Goal: Obtain resource: Obtain resource

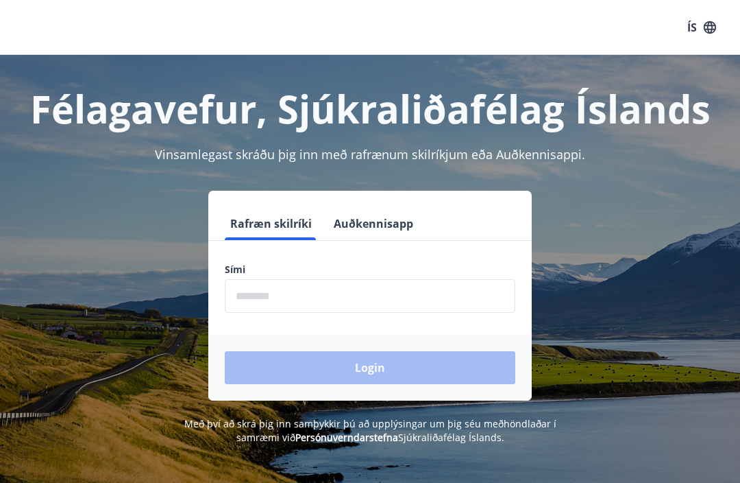
click at [256, 291] on input "phone" at bounding box center [370, 296] width 291 height 34
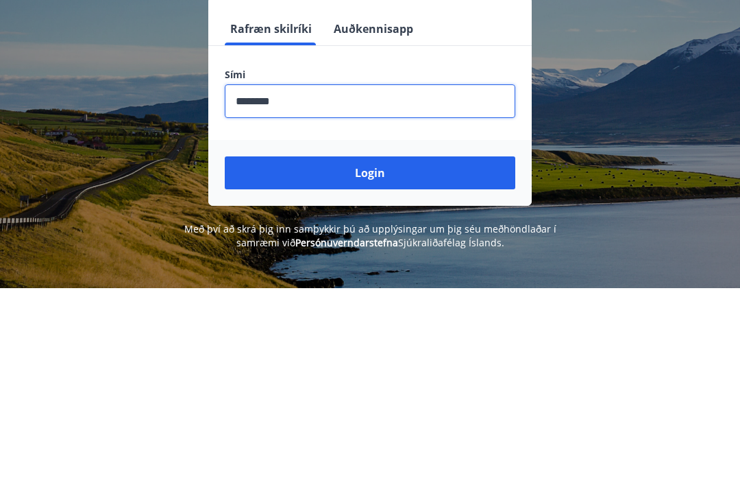
type input "********"
click at [295, 351] on button "Login" at bounding box center [370, 367] width 291 height 33
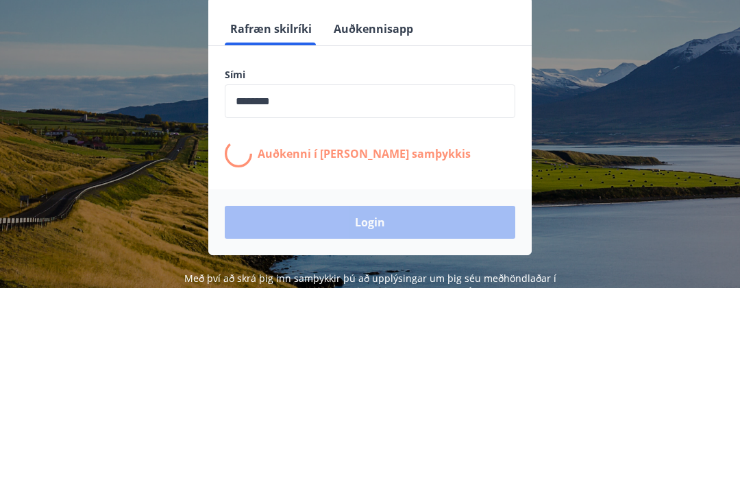
scroll to position [195, 0]
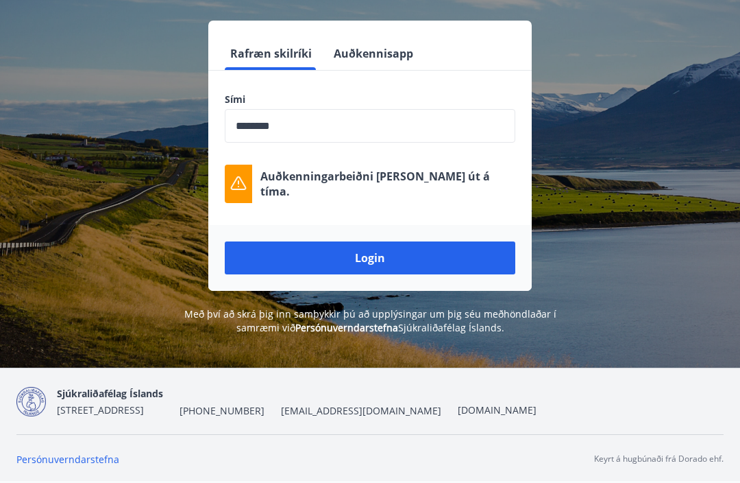
click at [287, 241] on button "Login" at bounding box center [370, 257] width 291 height 33
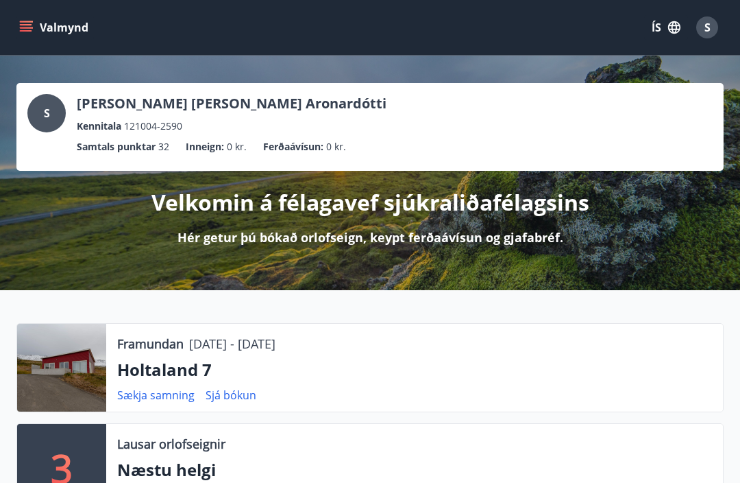
click at [229, 349] on p "19.09.2025 - 25.09.2025" at bounding box center [232, 343] width 86 height 18
click at [45, 362] on div at bounding box center [61, 368] width 89 height 88
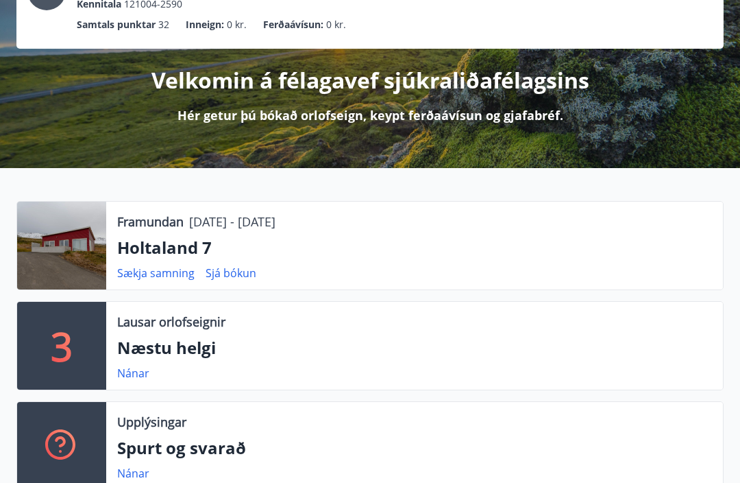
scroll to position [138, 0]
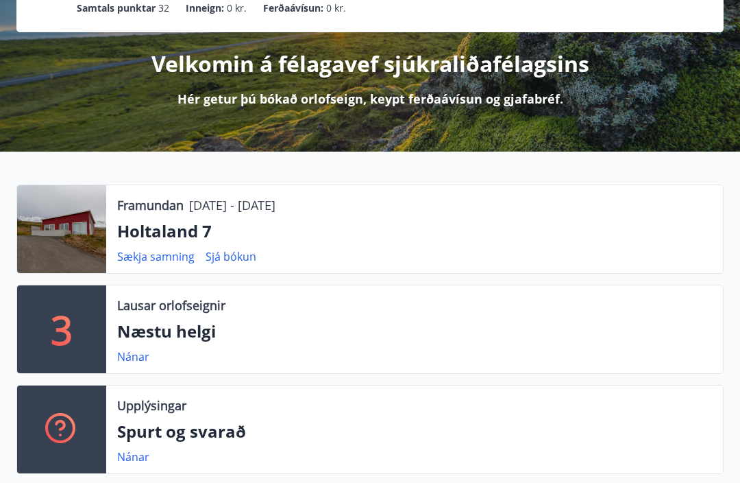
click at [232, 256] on link "Sjá bókun" at bounding box center [231, 256] width 51 height 15
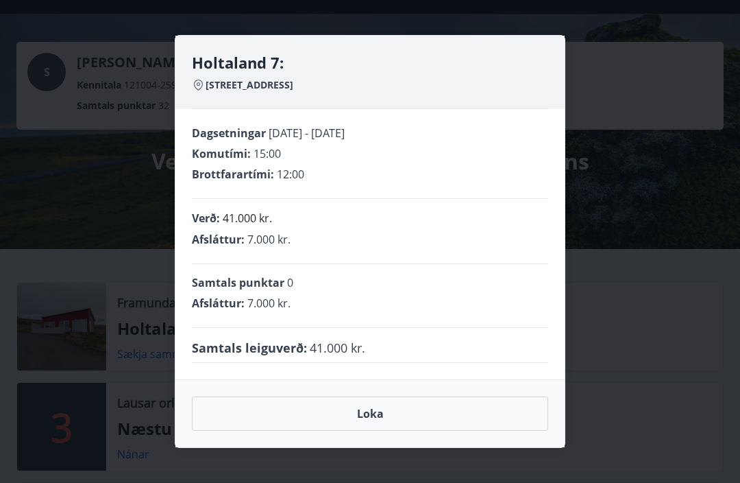
scroll to position [40, 0]
click at [361, 413] on button "Loka" at bounding box center [370, 413] width 356 height 34
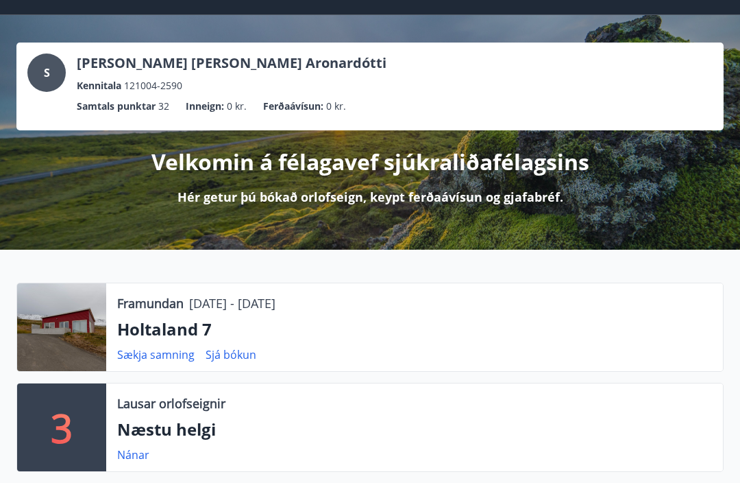
scroll to position [0, 0]
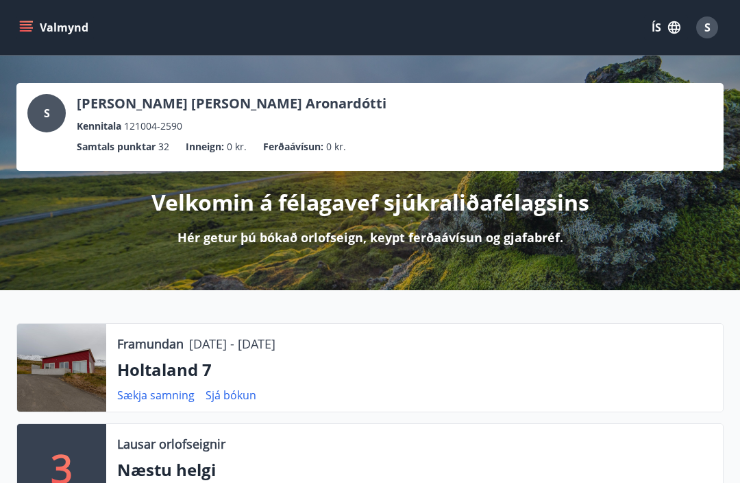
click at [24, 26] on icon "menu" at bounding box center [26, 28] width 14 height 14
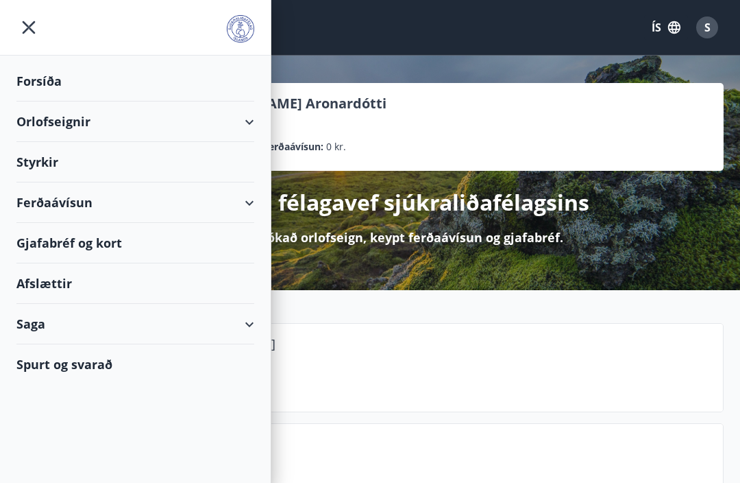
click at [243, 117] on div "Orlofseignir" at bounding box center [135, 121] width 238 height 40
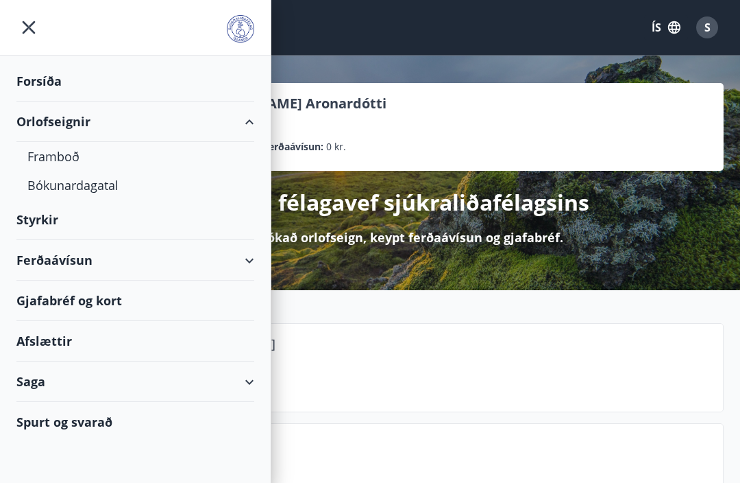
click at [248, 384] on div "Saga" at bounding box center [135, 381] width 238 height 40
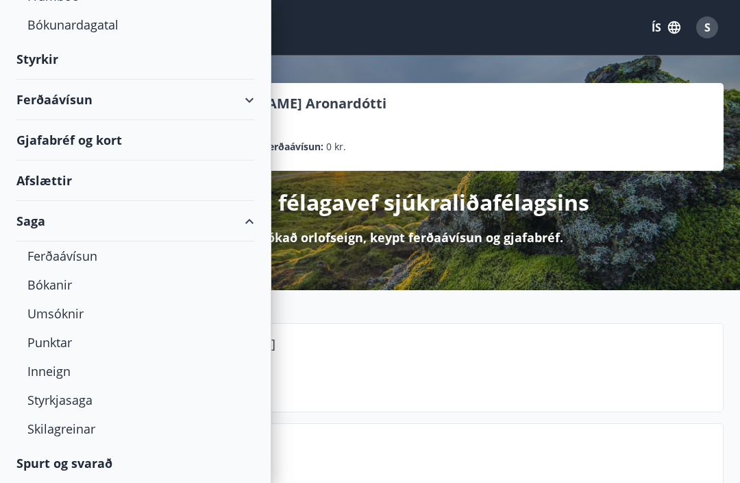
scroll to position [160, 0]
click at [36, 286] on div "Bókanir" at bounding box center [135, 284] width 216 height 29
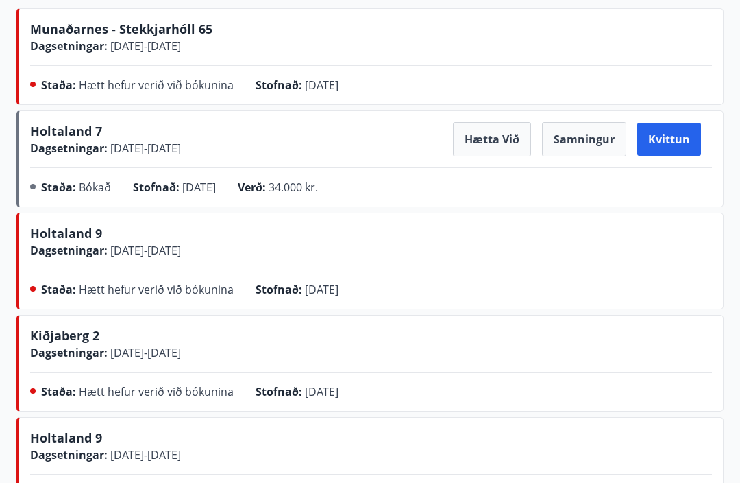
scroll to position [206, 0]
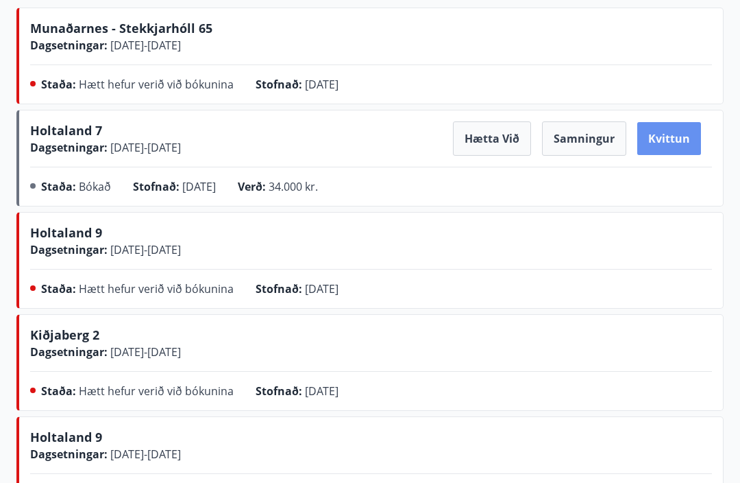
click at [666, 142] on button "Kvittun" at bounding box center [669, 138] width 64 height 33
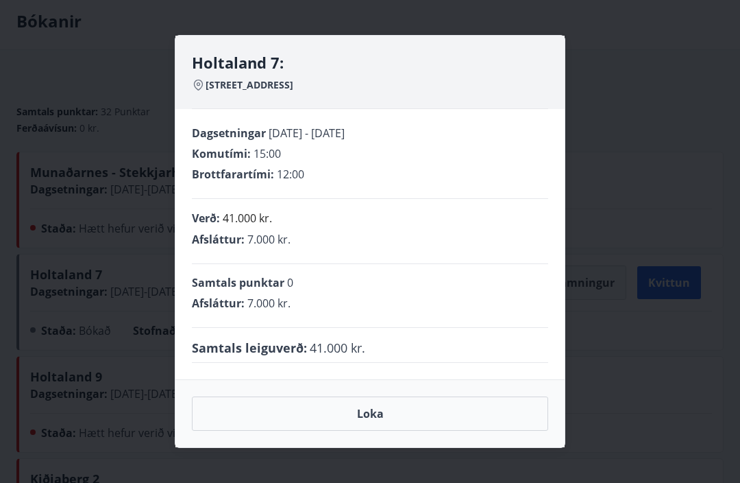
scroll to position [62, 0]
click at [280, 409] on button "Loka" at bounding box center [370, 413] width 356 height 34
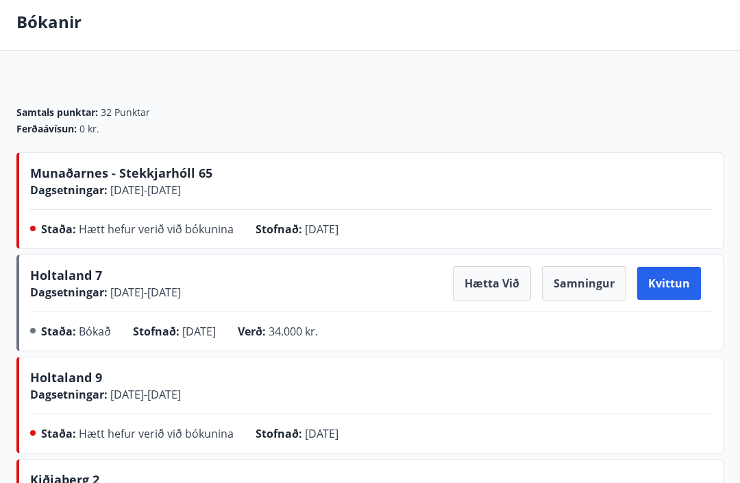
click at [68, 283] on span "Holtaland 7" at bounding box center [66, 275] width 72 height 16
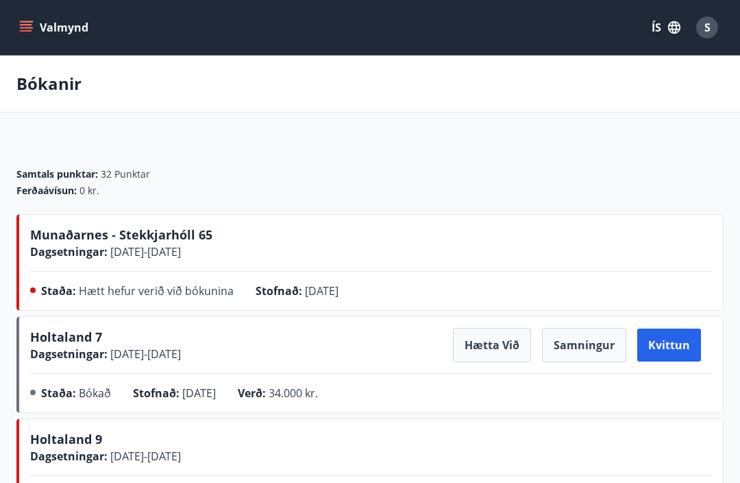
click at [672, 349] on button "Kvittun" at bounding box center [669, 344] width 64 height 33
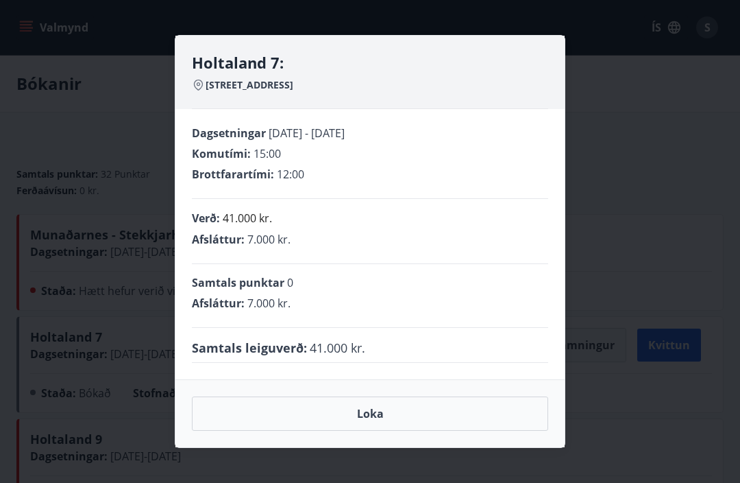
click at [278, 412] on button "Loka" at bounding box center [370, 413] width 356 height 34
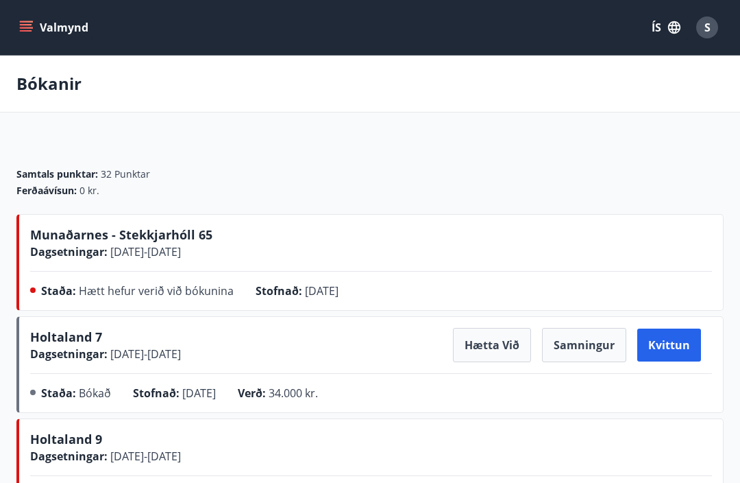
click at [585, 342] on button "Samningur" at bounding box center [584, 345] width 84 height 34
click at [579, 342] on button "Samningur" at bounding box center [584, 345] width 84 height 34
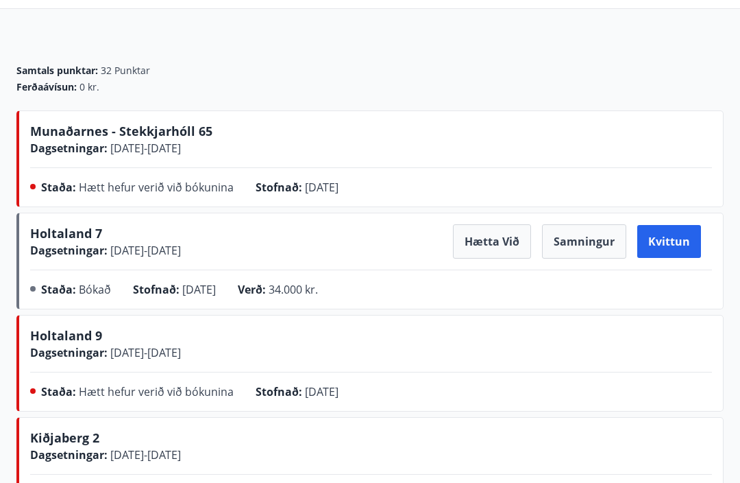
scroll to position [103, 0]
click at [581, 251] on button "Samningur" at bounding box center [584, 241] width 84 height 34
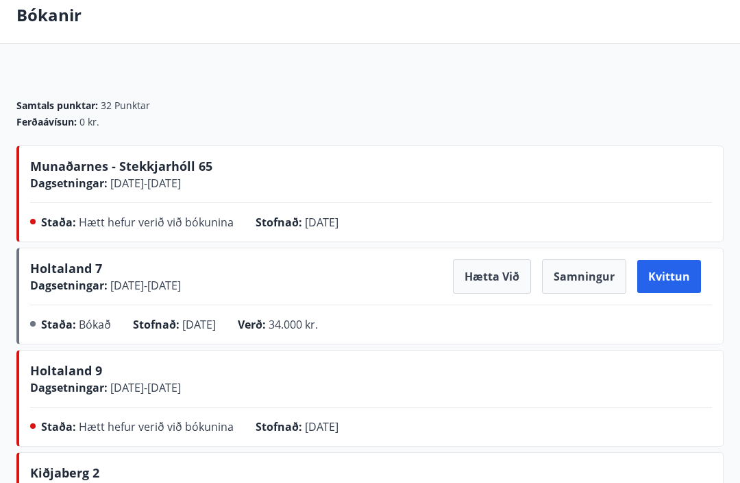
scroll to position [60, 0]
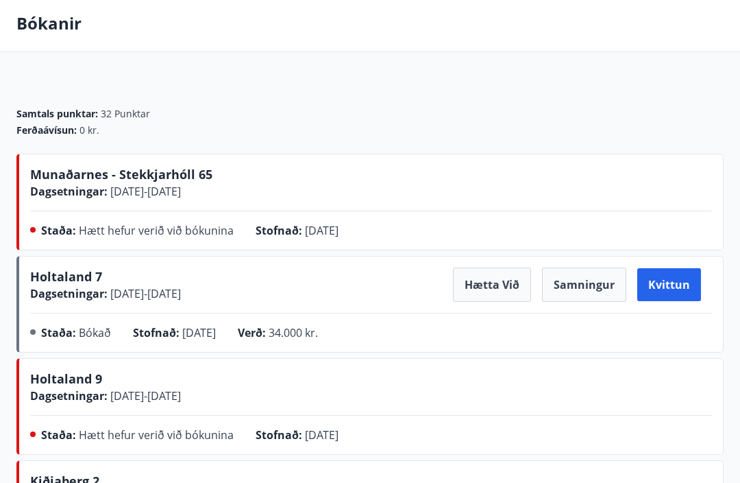
click at [124, 280] on div "Holtaland 7 Dagsetningar : 19.09.2025 - 25.09.2025" at bounding box center [105, 285] width 151 height 34
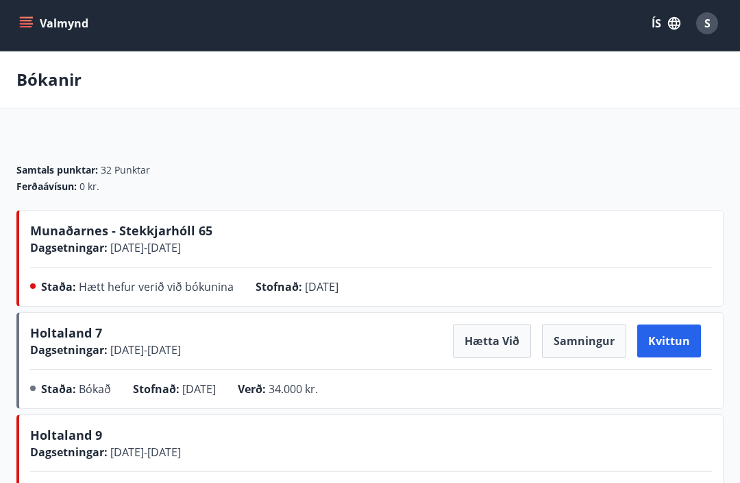
scroll to position [0, 0]
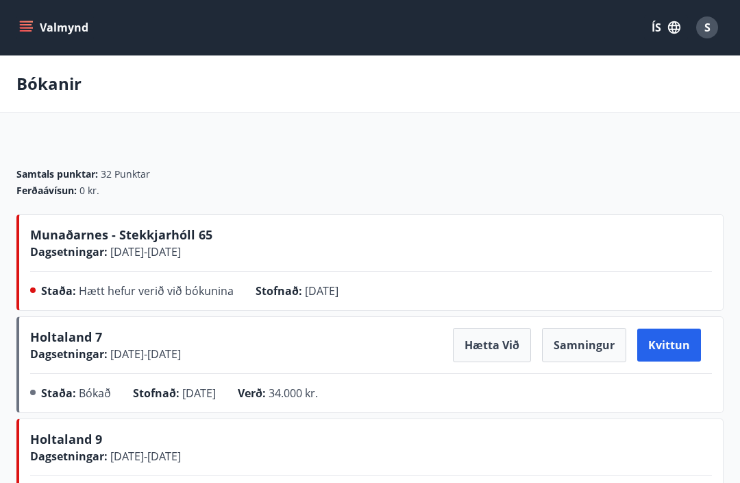
click at [583, 342] on button "Samningur" at bounding box center [584, 345] width 84 height 34
click at [30, 21] on icon "menu" at bounding box center [26, 28] width 14 height 14
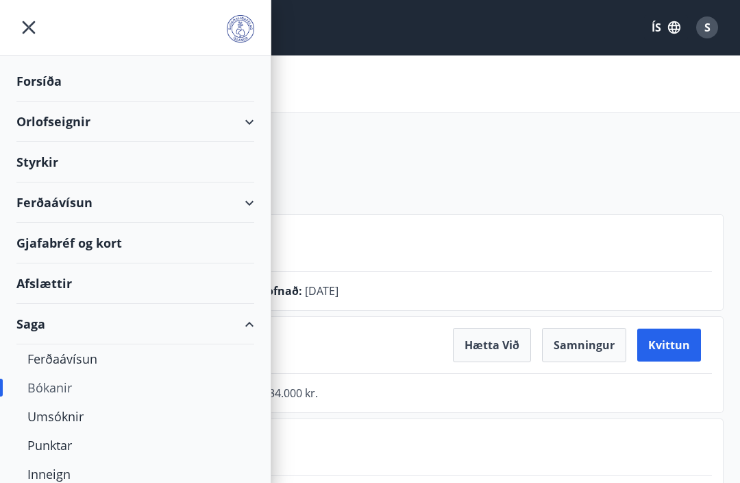
click at [26, 85] on div "Forsíða" at bounding box center [135, 81] width 238 height 40
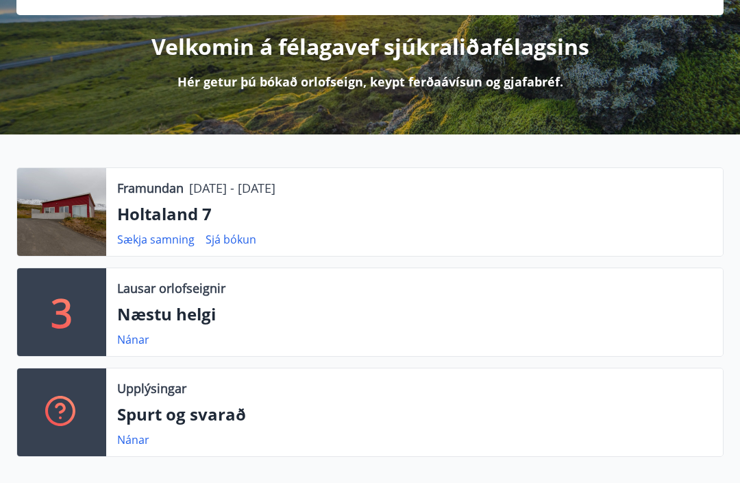
scroll to position [156, 0]
click at [236, 237] on link "Sjá bókun" at bounding box center [231, 239] width 51 height 15
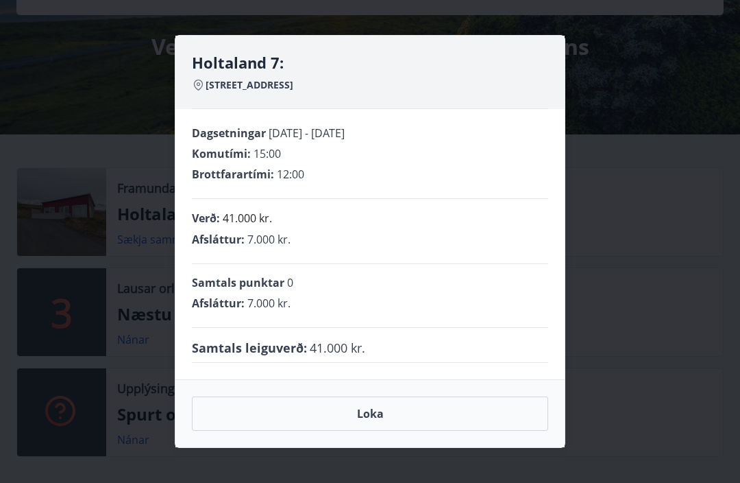
click at [477, 429] on button "Loka" at bounding box center [370, 413] width 356 height 34
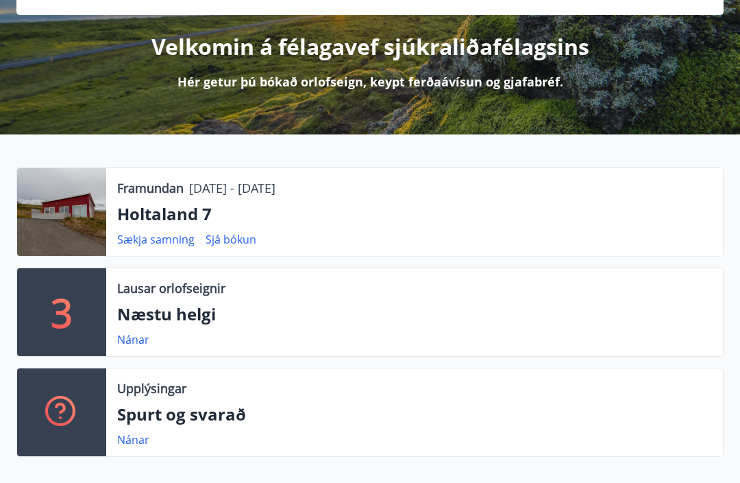
click at [147, 237] on link "Sækja samning" at bounding box center [155, 239] width 77 height 15
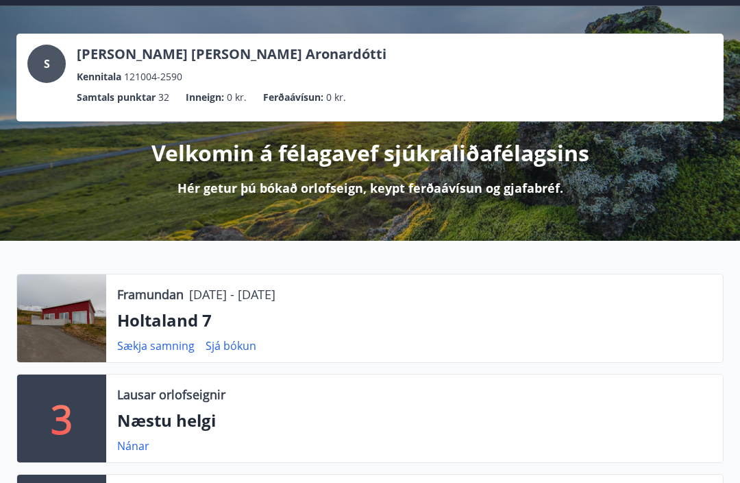
scroll to position [0, 0]
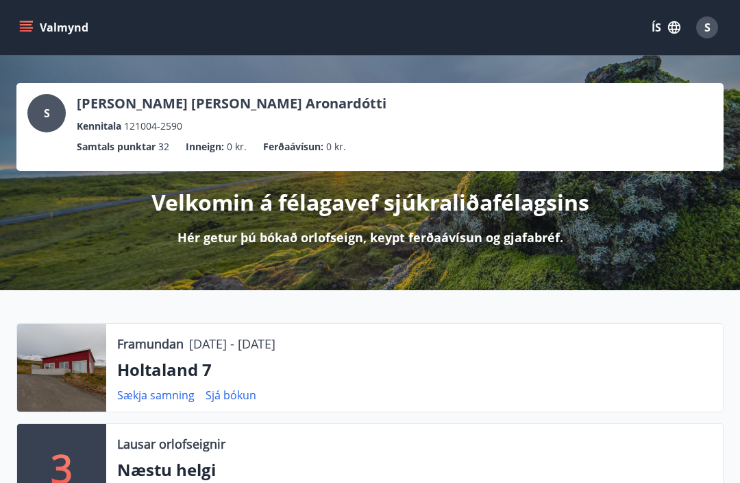
click at [144, 391] on link "Sækja samning" at bounding box center [155, 394] width 77 height 15
click at [132, 387] on link "Sækja samning" at bounding box center [155, 394] width 77 height 15
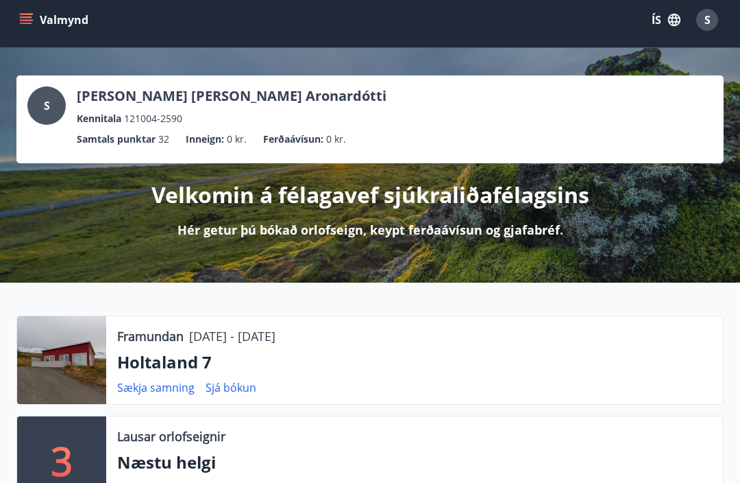
scroll to position [29, 0]
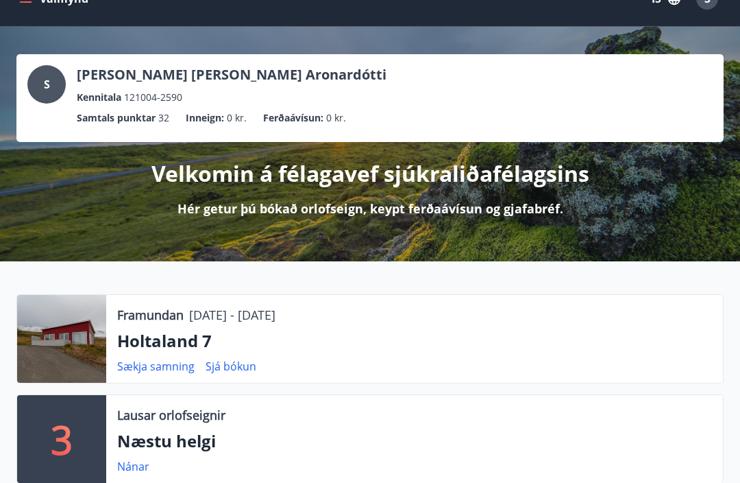
click at [56, 328] on div at bounding box center [61, 339] width 89 height 88
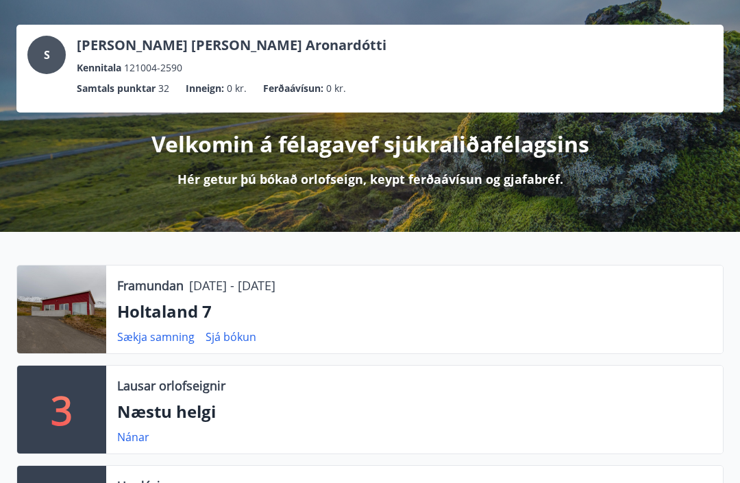
scroll to position [58, 0]
click at [143, 336] on link "Sækja samning" at bounding box center [155, 336] width 77 height 15
click at [62, 306] on div at bounding box center [61, 309] width 89 height 88
click at [138, 334] on link "Sækja samning" at bounding box center [155, 336] width 77 height 15
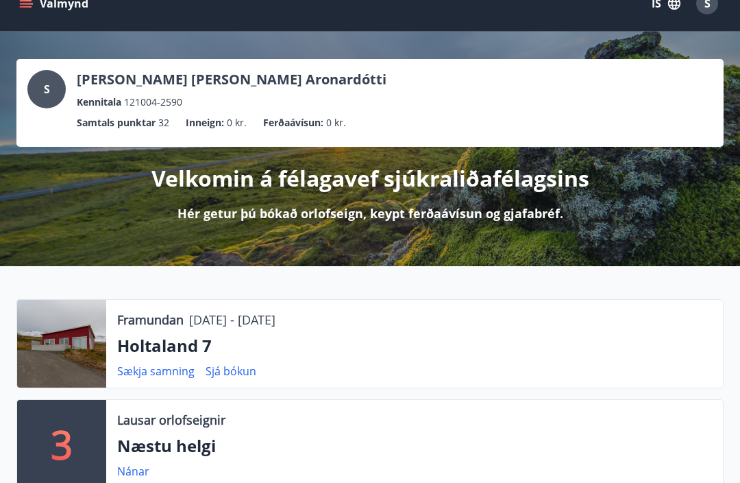
scroll to position [0, 0]
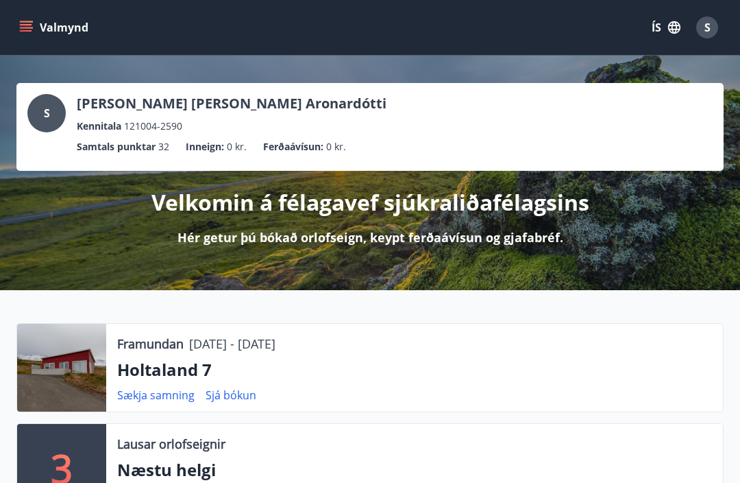
click at [48, 348] on div at bounding box center [61, 368] width 89 height 88
click at [41, 32] on button "Valmynd" at bounding box center [54, 27] width 77 height 25
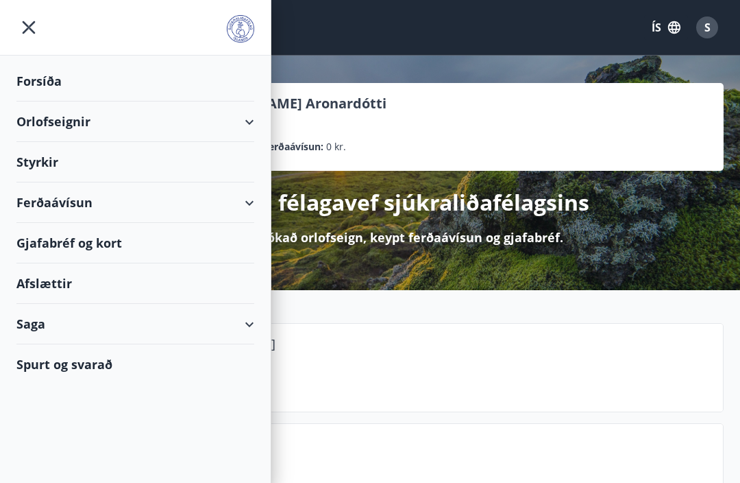
click at [711, 27] on div "S" at bounding box center [707, 27] width 22 height 22
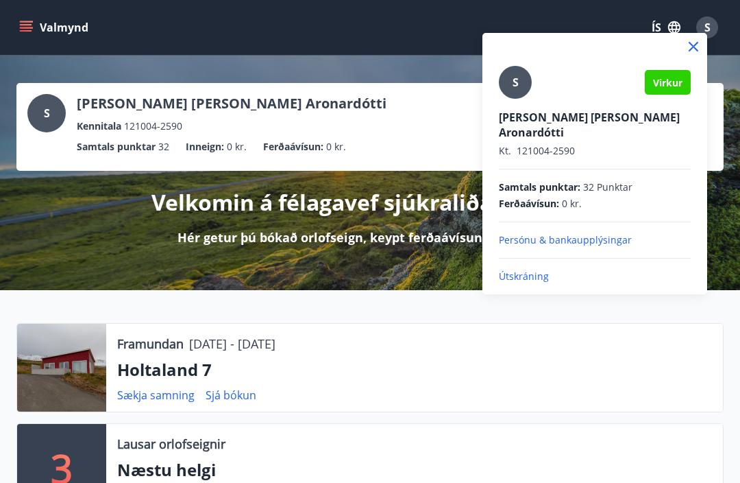
click at [112, 208] on div at bounding box center [370, 241] width 740 height 483
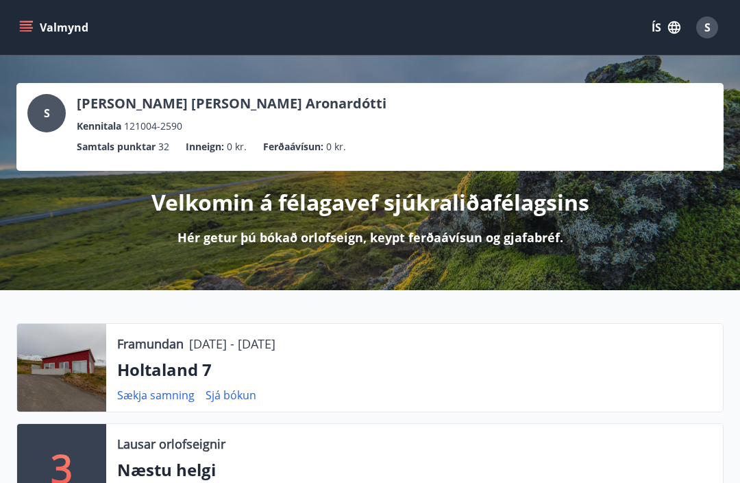
click at [117, 125] on p "Kennitala" at bounding box center [99, 126] width 45 height 15
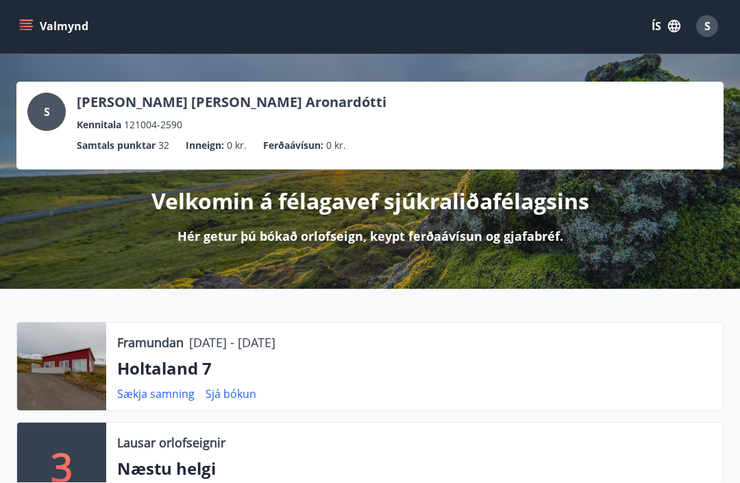
click at [61, 362] on div at bounding box center [61, 367] width 89 height 88
click at [154, 362] on p "Holtaland 7" at bounding box center [414, 368] width 595 height 23
click at [142, 393] on link "Sækja samning" at bounding box center [155, 393] width 77 height 15
click at [233, 397] on link "Sjá bókun" at bounding box center [231, 393] width 51 height 15
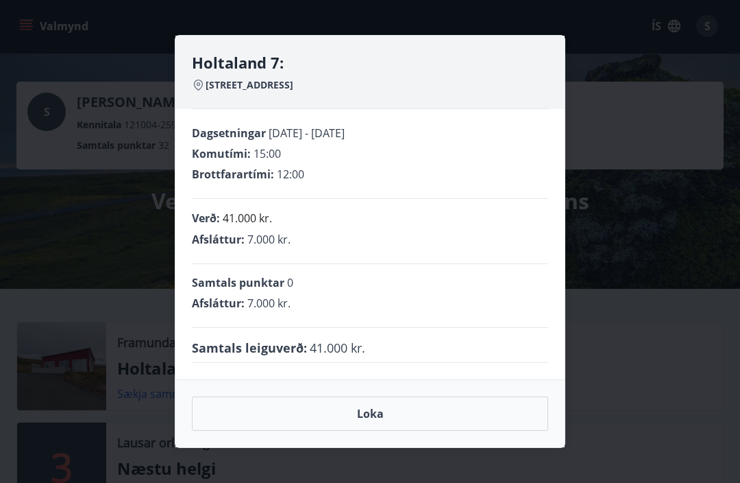
click at [252, 413] on button "Loka" at bounding box center [370, 413] width 356 height 34
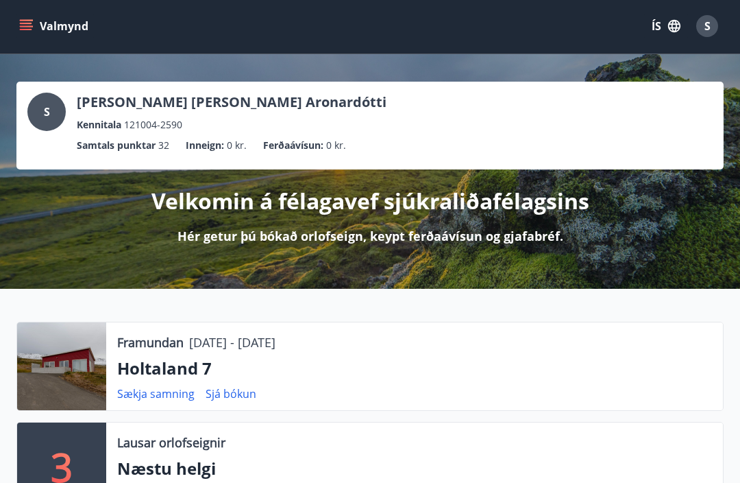
click at [23, 32] on icon "menu" at bounding box center [26, 26] width 14 height 14
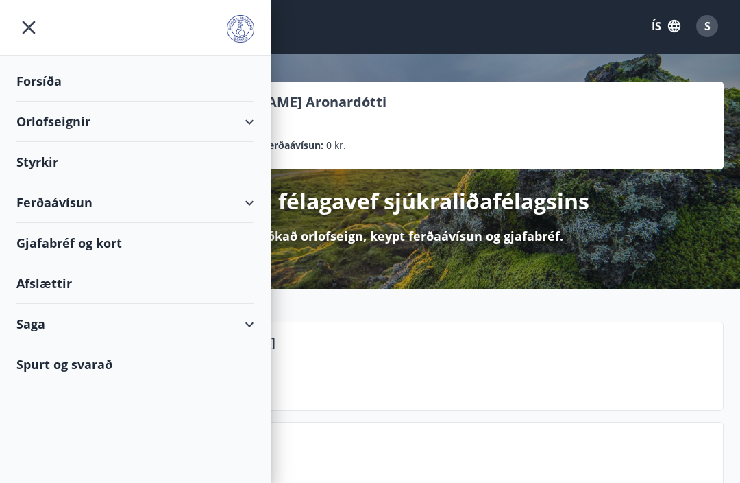
scroll to position [1, 0]
click at [243, 325] on div "Saga" at bounding box center [135, 324] width 238 height 40
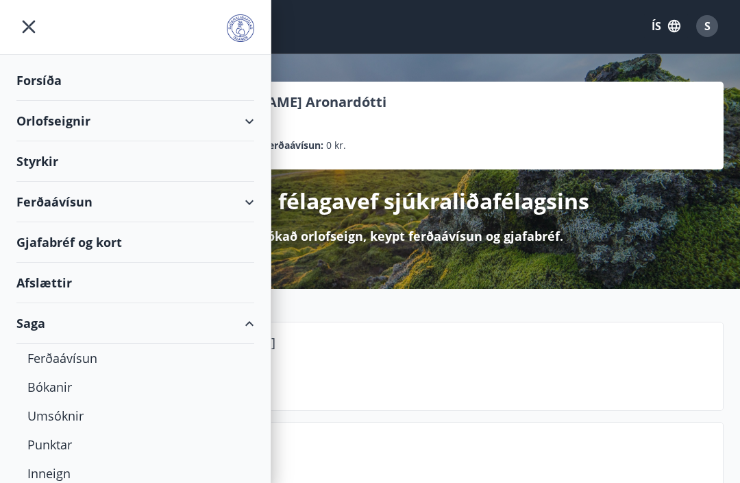
scroll to position [1, 0]
click at [251, 326] on div "Saga" at bounding box center [135, 324] width 238 height 40
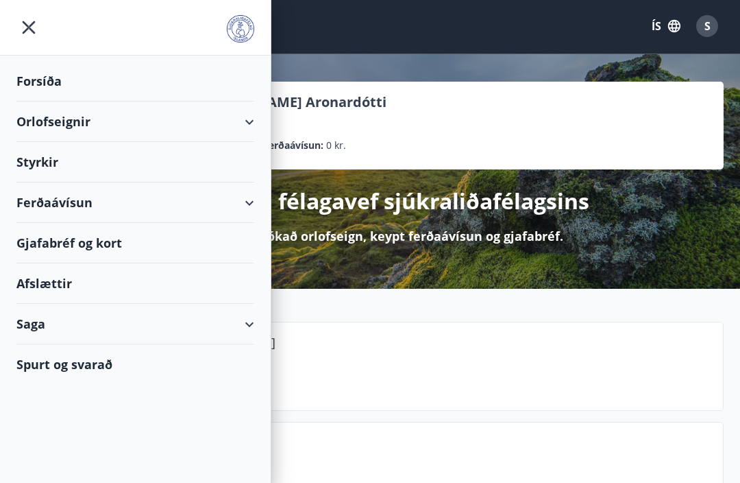
click at [246, 329] on div "Saga" at bounding box center [135, 324] width 238 height 40
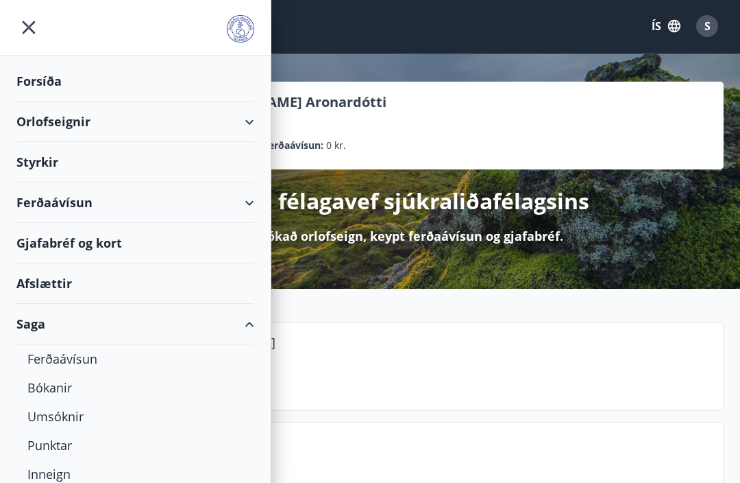
click at [36, 383] on div "Bókanir" at bounding box center [135, 387] width 216 height 29
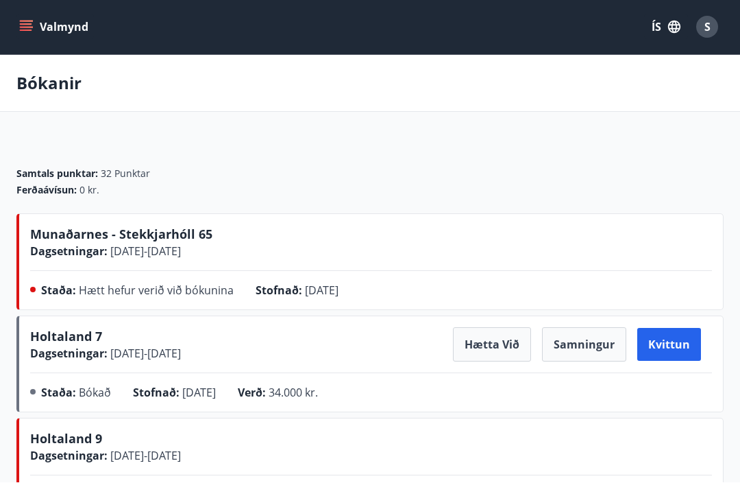
scroll to position [1, 0]
click at [576, 346] on button "Samningur" at bounding box center [584, 344] width 84 height 34
click at [572, 347] on button "Samningur" at bounding box center [584, 344] width 84 height 34
click at [583, 347] on button "Samningur" at bounding box center [584, 344] width 84 height 34
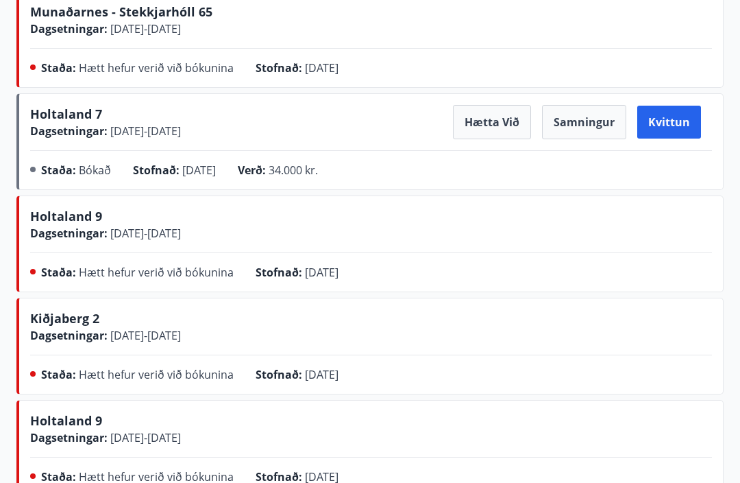
scroll to position [181, 0]
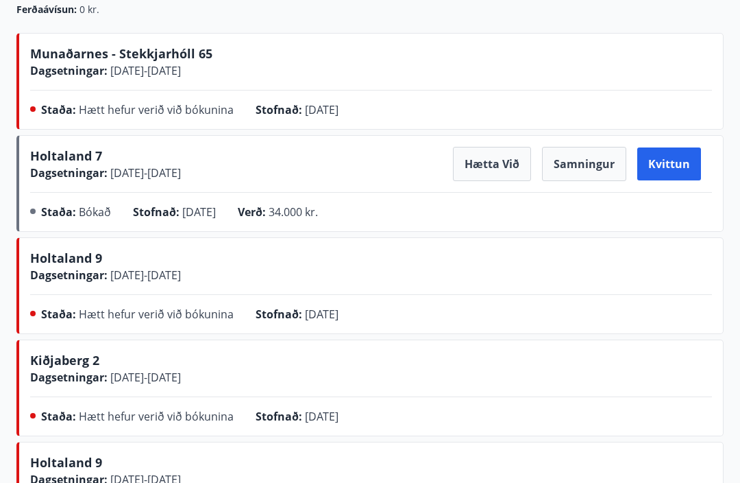
click at [576, 164] on button "Samningur" at bounding box center [584, 164] width 84 height 34
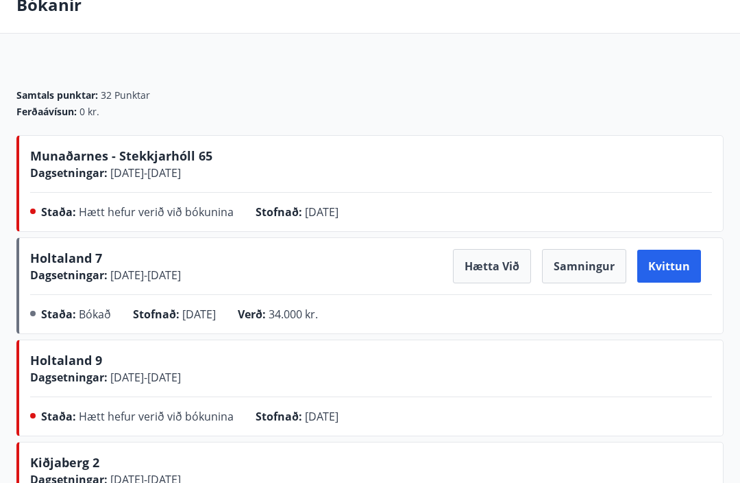
scroll to position [0, 0]
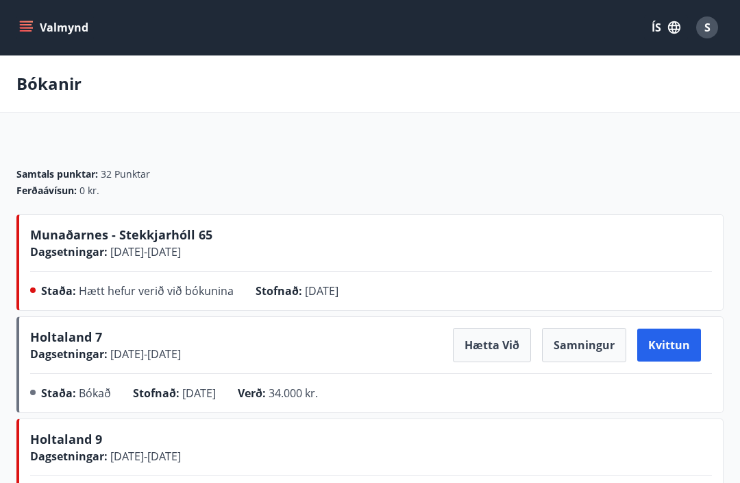
click at [22, 19] on button "Valmynd" at bounding box center [54, 27] width 77 height 25
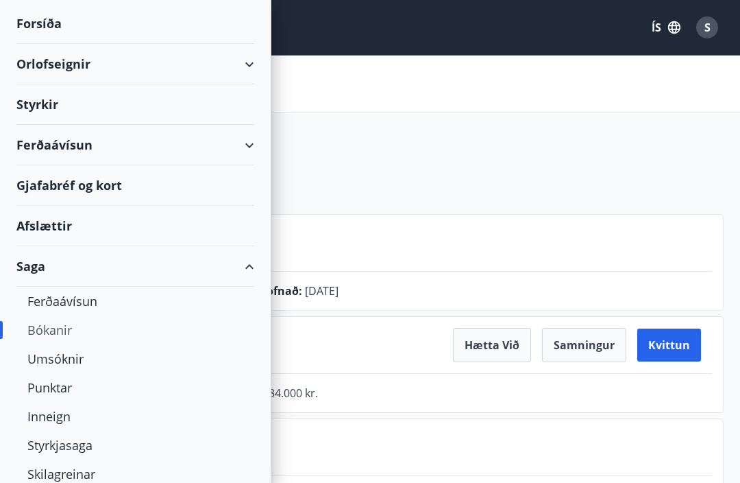
click at [669, 158] on div "Samtals punktar : 32 Punktar Ferðaávísun : 0 kr." at bounding box center [369, 177] width 707 height 74
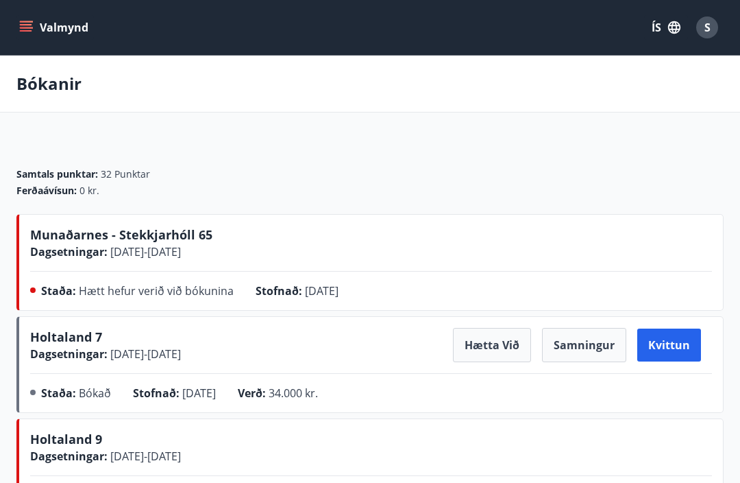
click at [24, 21] on icon "menu" at bounding box center [26, 28] width 14 height 14
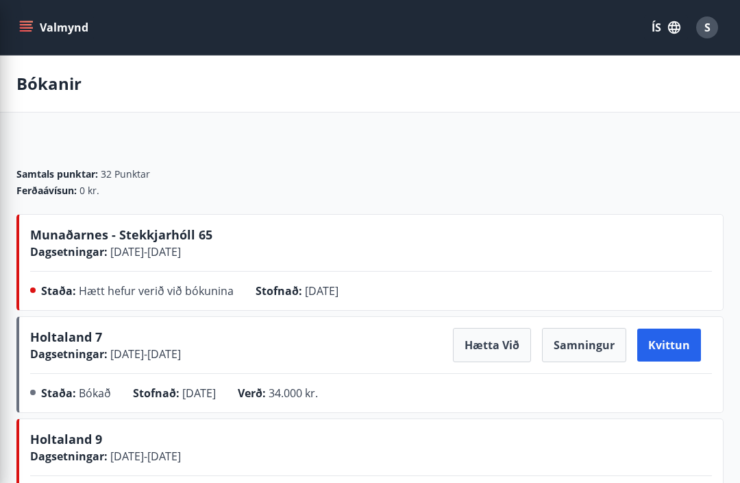
click at [661, 206] on div "Samtals punktar : 32 Punktar Ferðaávísun : 0 kr." at bounding box center [369, 177] width 707 height 74
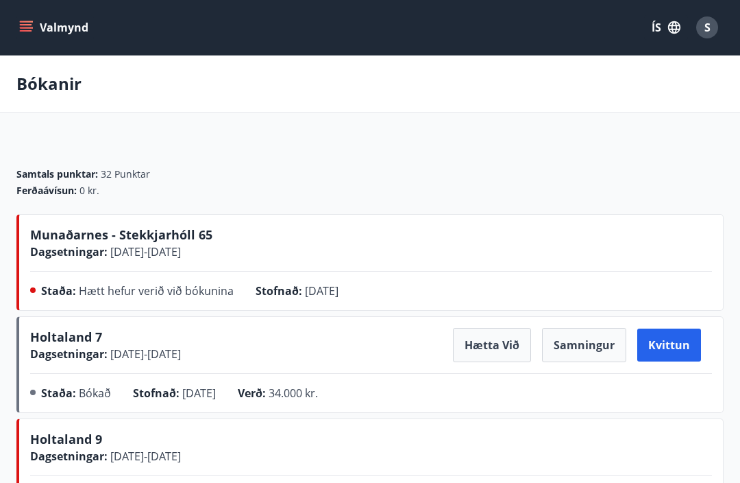
click at [679, 347] on button "Kvittun" at bounding box center [669, 344] width 64 height 33
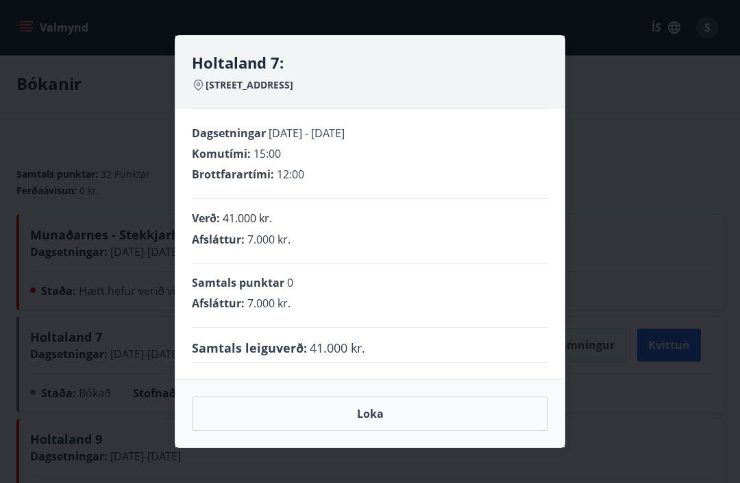
click at [419, 402] on button "Loka" at bounding box center [370, 413] width 356 height 34
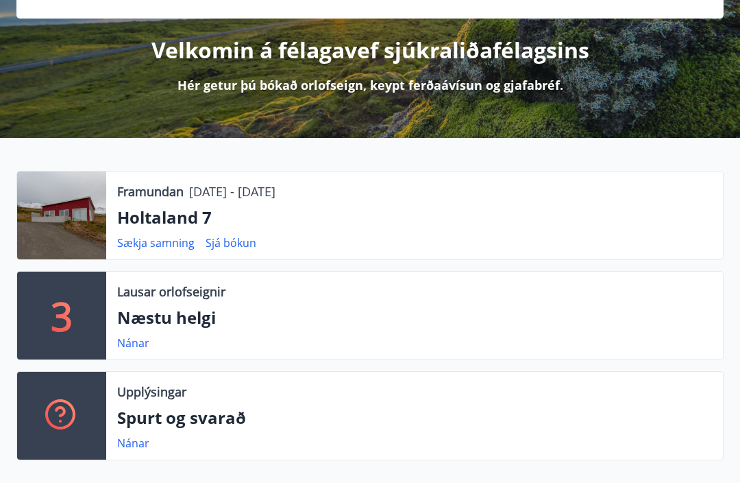
scroll to position [152, 0]
click at [157, 247] on link "Sækja samning" at bounding box center [155, 242] width 77 height 15
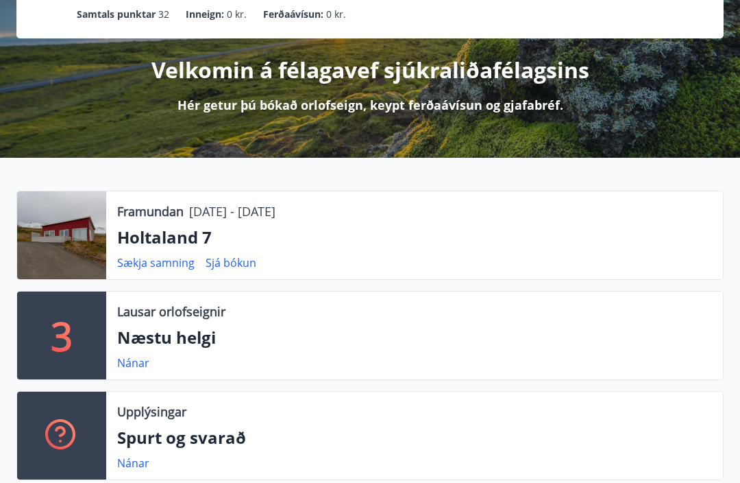
click at [149, 261] on link "Sækja samning" at bounding box center [155, 262] width 77 height 15
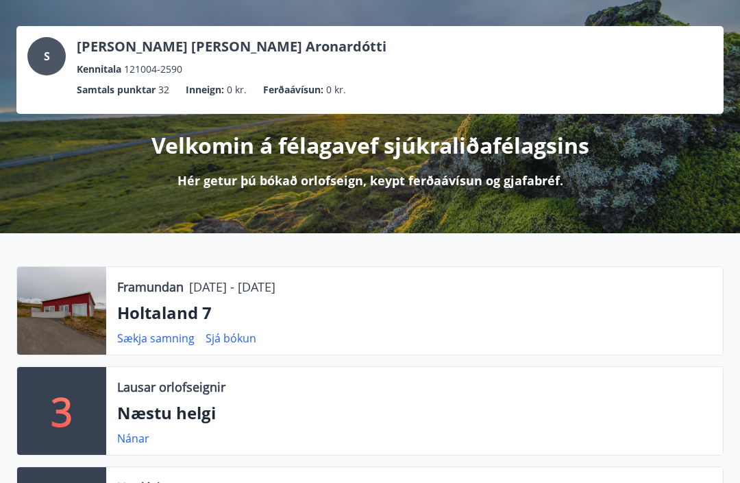
scroll to position [0, 0]
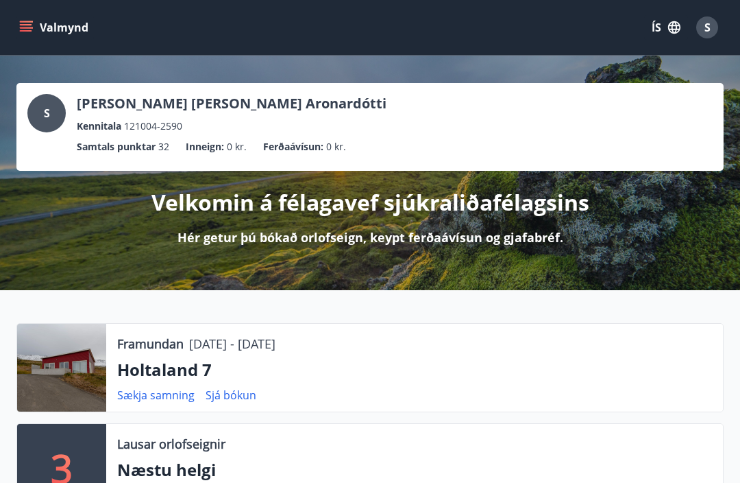
click at [239, 394] on link "Sjá bókun" at bounding box center [231, 394] width 51 height 15
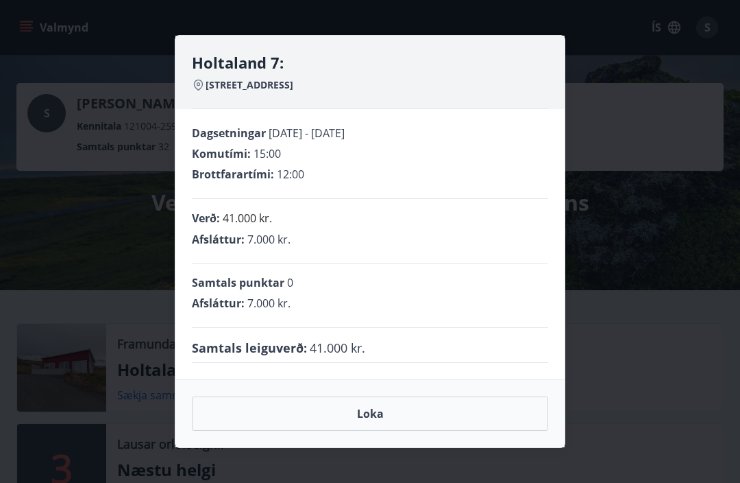
click at [506, 413] on button "Loka" at bounding box center [370, 413] width 356 height 34
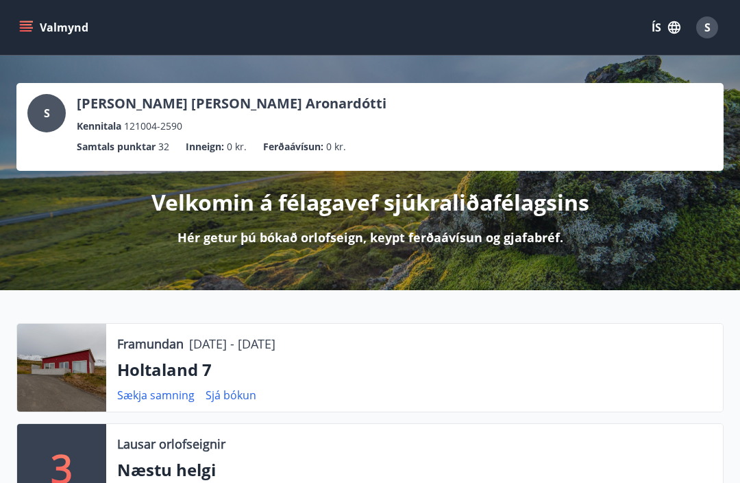
click at [711, 26] on div "S" at bounding box center [707, 27] width 22 height 22
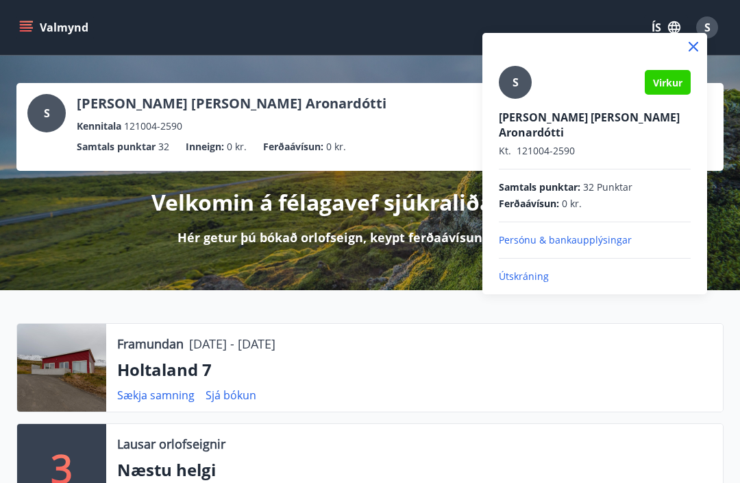
click at [607, 332] on div at bounding box center [370, 241] width 740 height 483
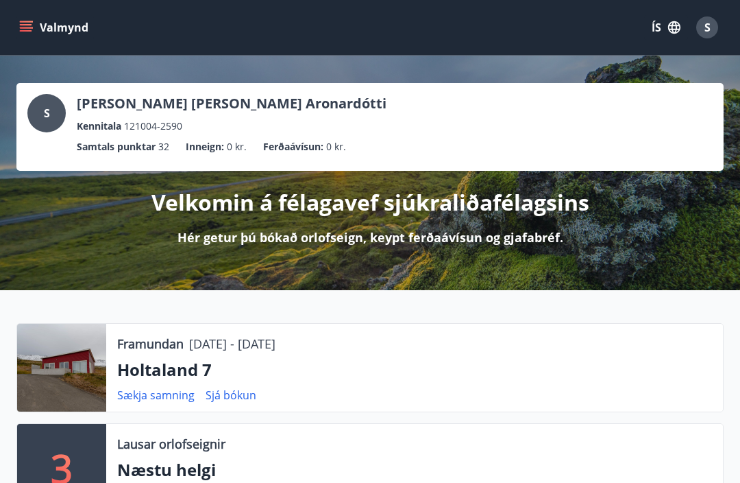
click at [34, 27] on button "Valmynd" at bounding box center [54, 27] width 77 height 25
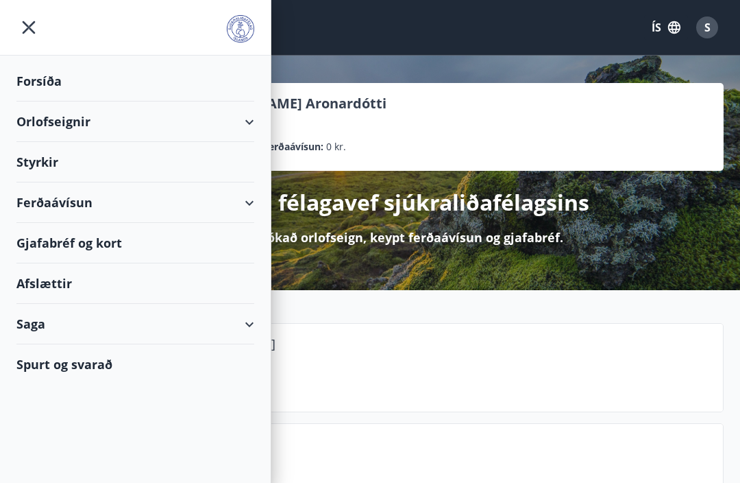
click at [73, 121] on div "Orlofseignir" at bounding box center [135, 121] width 238 height 40
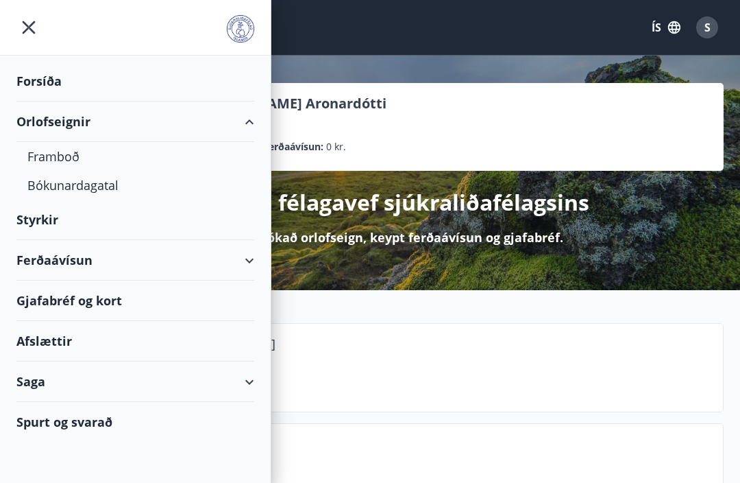
click at [42, 185] on div "Bókunardagatal" at bounding box center [135, 185] width 216 height 29
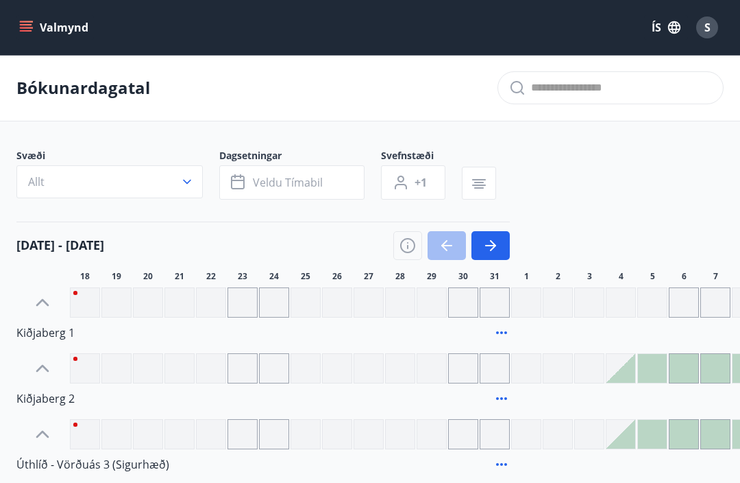
click at [46, 179] on button "Allt" at bounding box center [109, 181] width 186 height 33
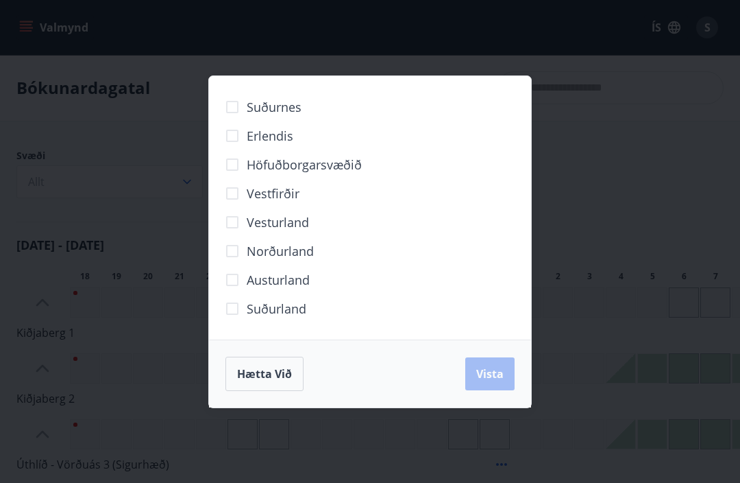
click at [306, 252] on span "Norðurland" at bounding box center [280, 251] width 67 height 18
click at [492, 380] on span "Vista" at bounding box center [489, 373] width 27 height 15
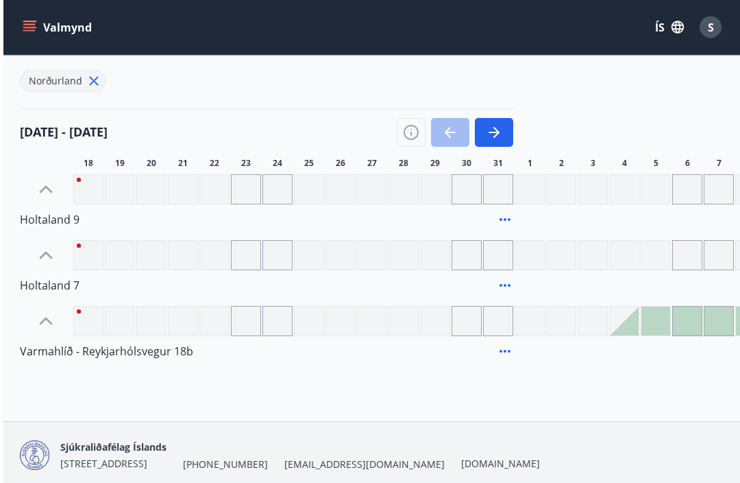
scroll to position [154, 0]
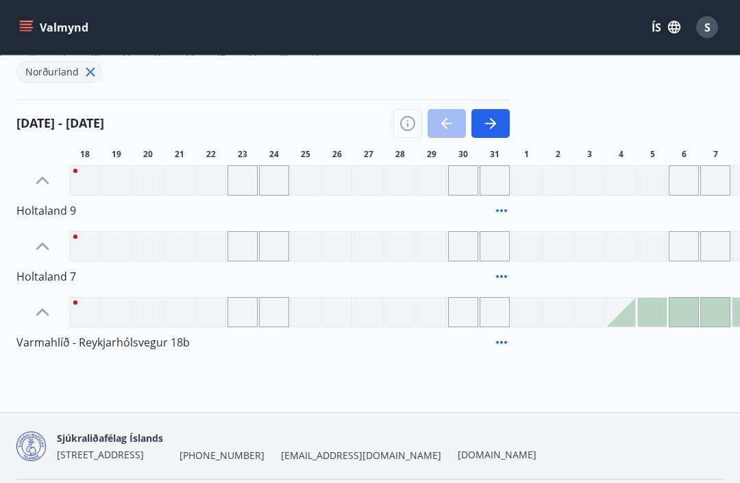
click at [498, 134] on button "button" at bounding box center [491, 124] width 38 height 29
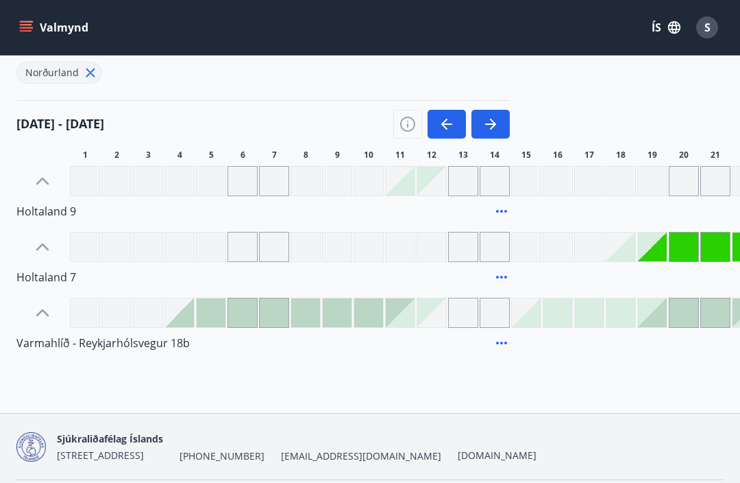
click at [485, 125] on icon "button" at bounding box center [491, 124] width 16 height 16
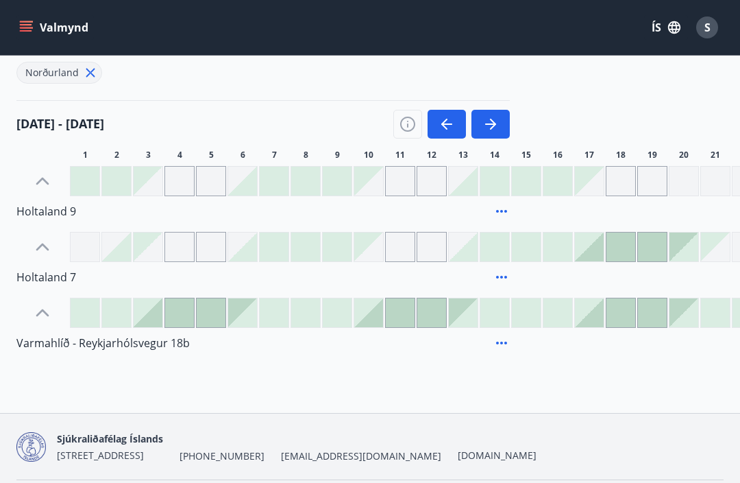
click at [451, 125] on icon "button" at bounding box center [446, 123] width 11 height 1
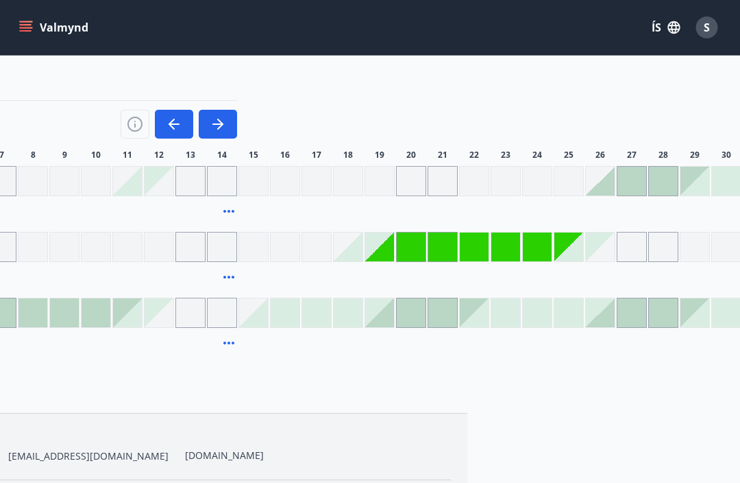
scroll to position [154, 274]
click at [354, 252] on div at bounding box center [346, 246] width 29 height 29
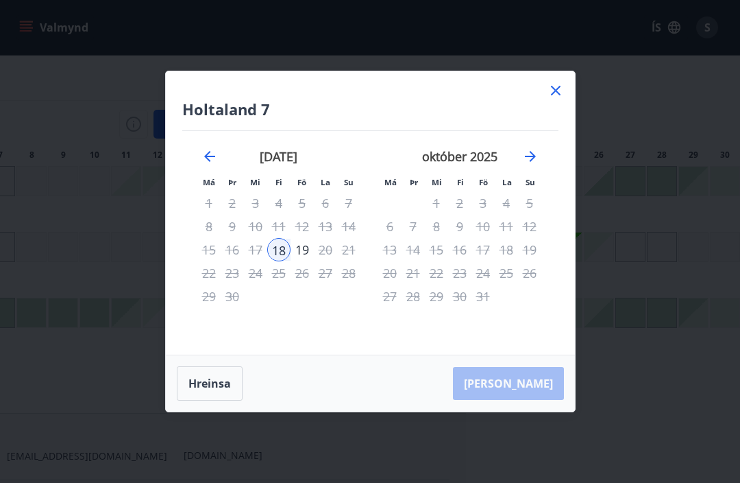
click at [554, 95] on icon at bounding box center [556, 91] width 10 height 10
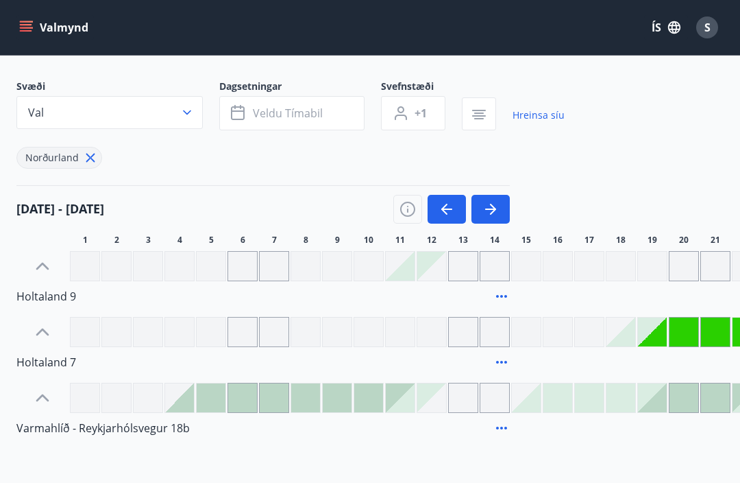
scroll to position [0, 0]
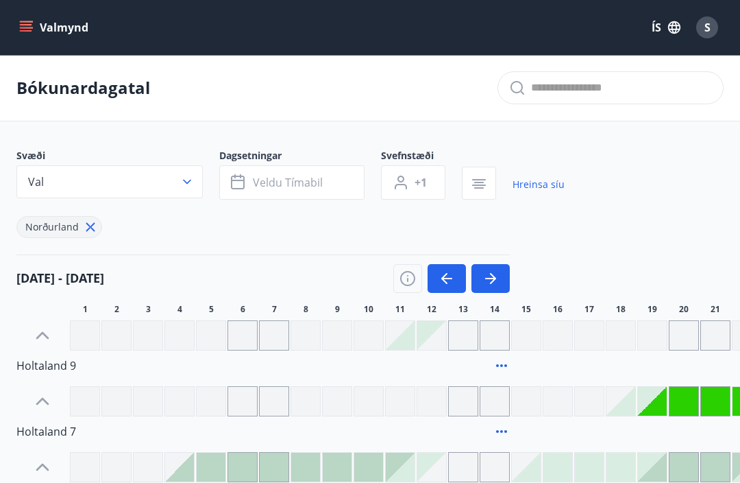
click at [25, 23] on icon "menu" at bounding box center [26, 28] width 14 height 14
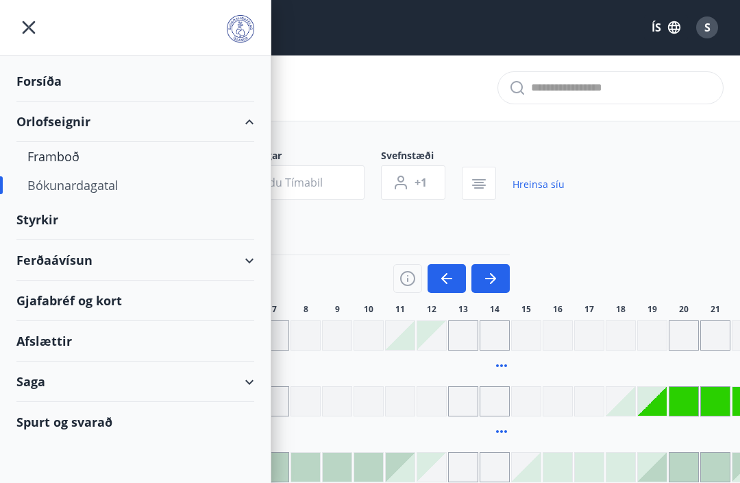
click at [28, 125] on div "Orlofseignir" at bounding box center [135, 121] width 238 height 40
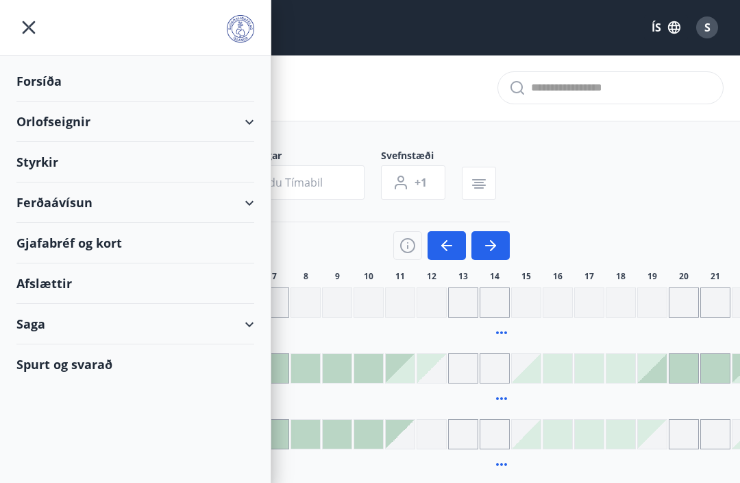
click at [22, 80] on div "Forsíða" at bounding box center [135, 81] width 238 height 40
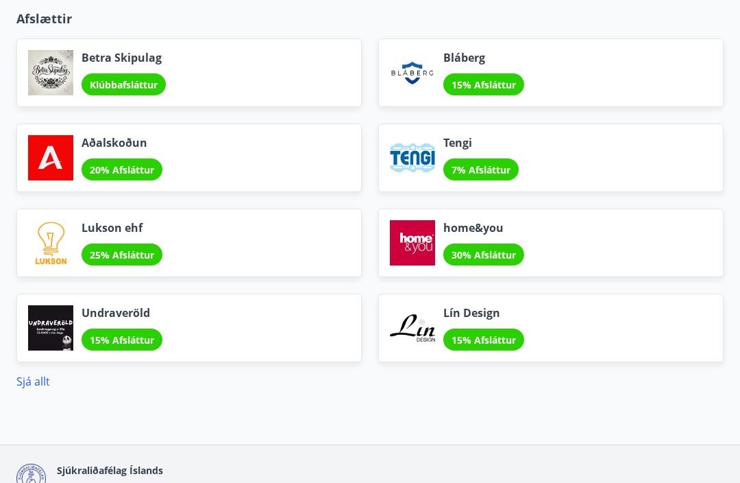
scroll to position [1714, 0]
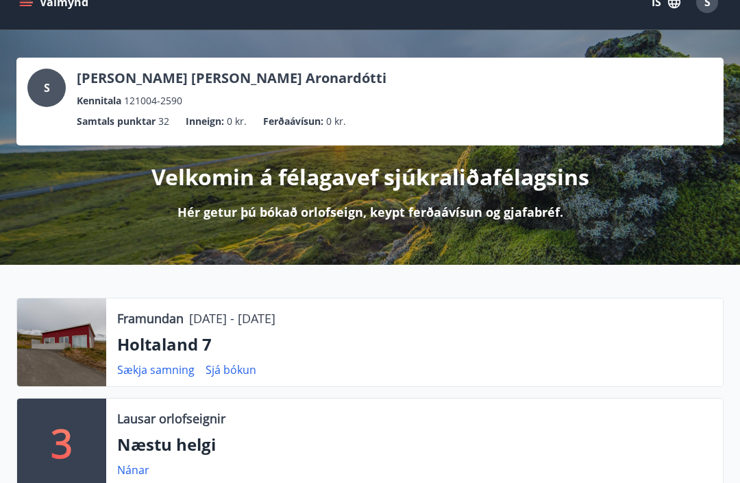
scroll to position [25, 0]
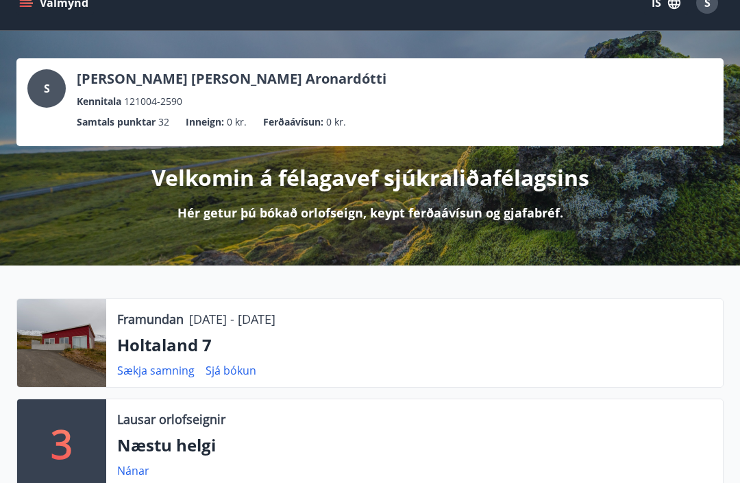
click at [143, 369] on link "Sækja samning" at bounding box center [155, 370] width 77 height 15
click at [136, 369] on link "Sækja samning" at bounding box center [155, 370] width 77 height 15
click at [232, 371] on link "Sjá bókun" at bounding box center [231, 370] width 51 height 15
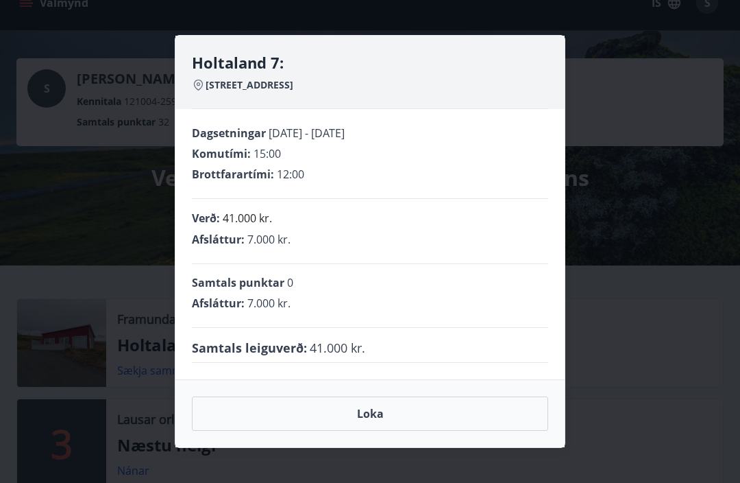
click at [677, 326] on div "Holtaland 7: Holtalandi 7 - 601 Akureyri Dagsetningar 19.09.2025 - 25.09.2025 K…" at bounding box center [370, 241] width 740 height 483
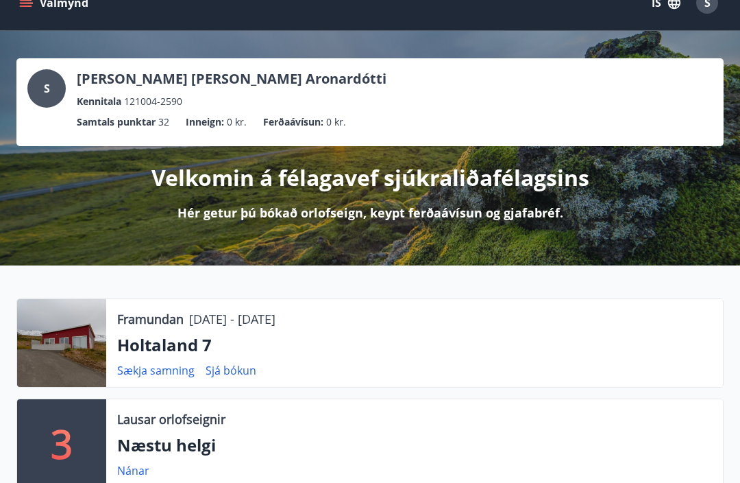
click at [55, 332] on div at bounding box center [61, 343] width 89 height 88
click at [237, 370] on link "Sjá bókun" at bounding box center [231, 370] width 51 height 15
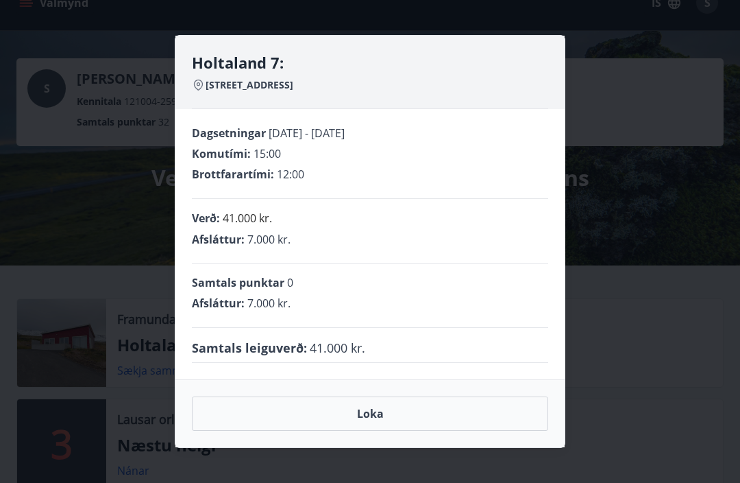
click at [265, 399] on button "Loka" at bounding box center [370, 413] width 356 height 34
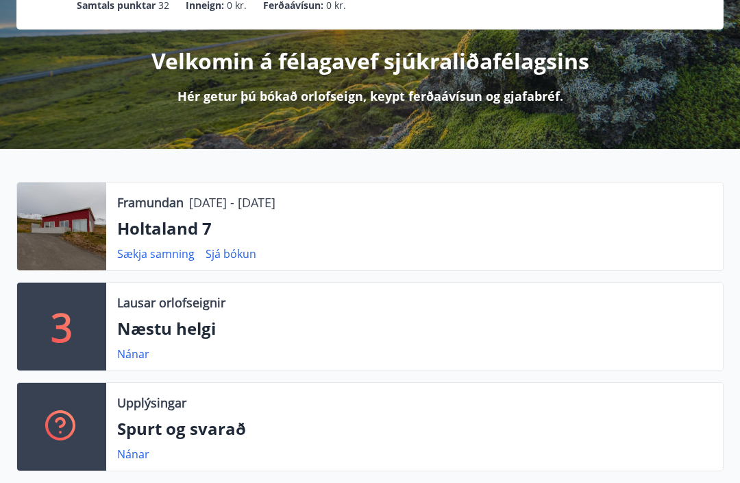
scroll to position [103, 0]
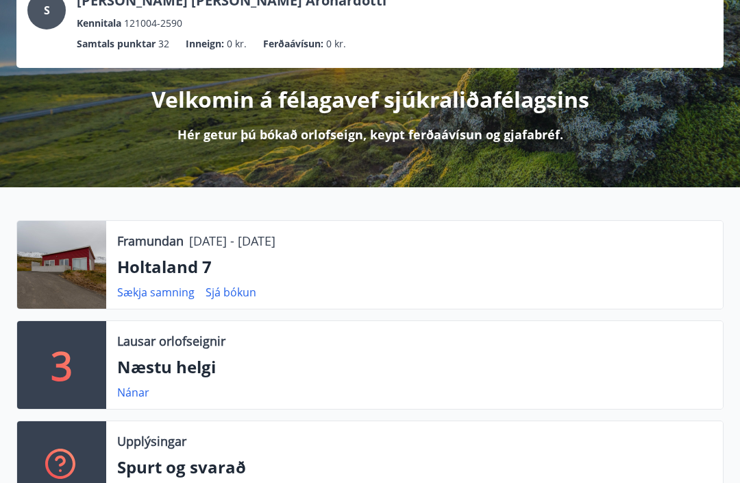
click at [144, 289] on link "Sækja samning" at bounding box center [155, 291] width 77 height 15
click at [59, 257] on div at bounding box center [61, 265] width 89 height 88
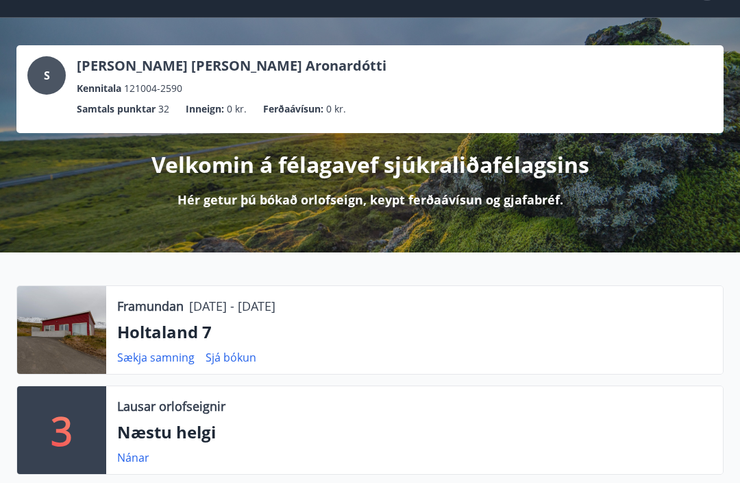
scroll to position [0, 0]
